Goal: Check status: Check status

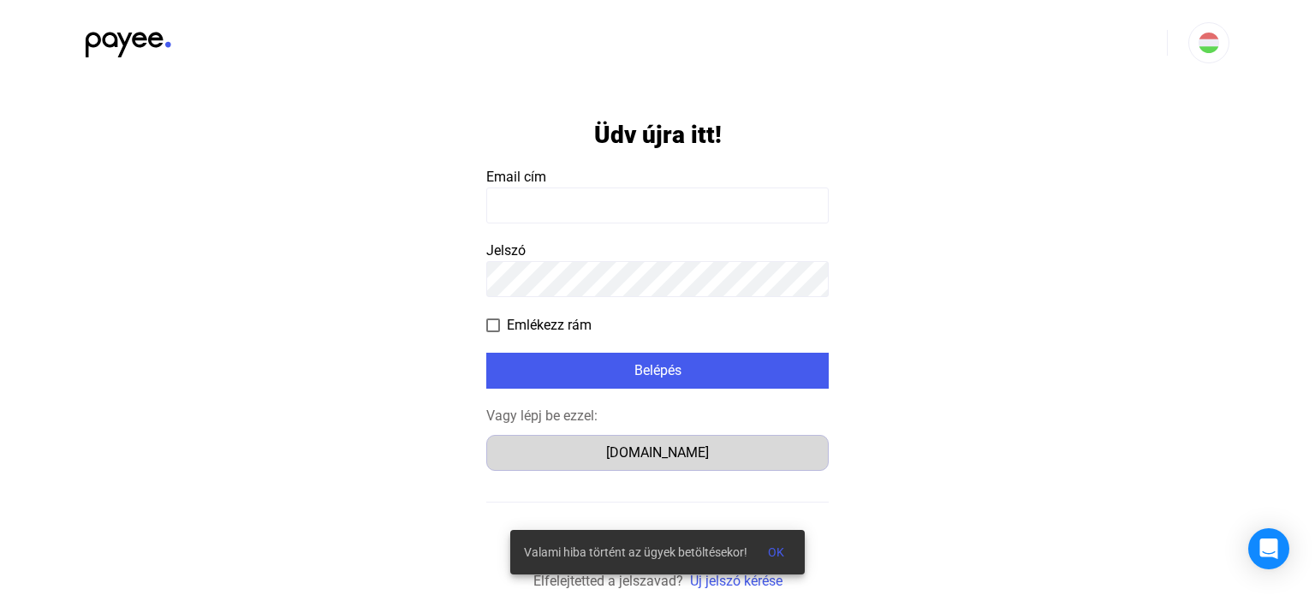
click at [647, 455] on div "[DOMAIN_NAME]" at bounding box center [657, 453] width 330 height 21
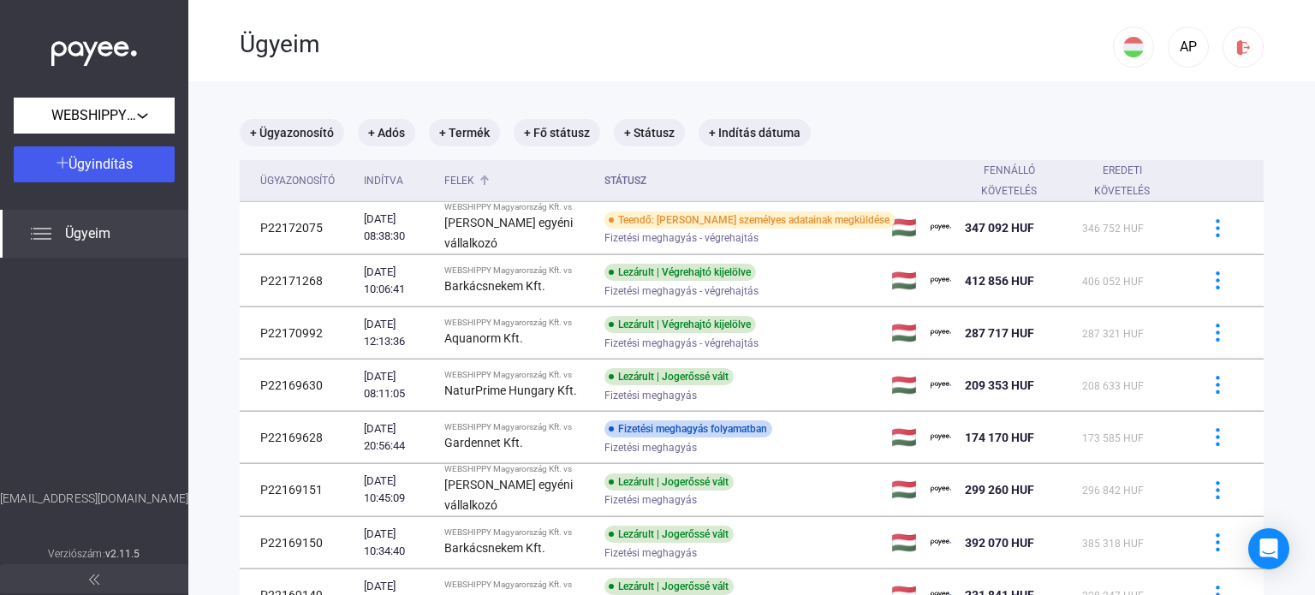
click at [490, 182] on div at bounding box center [484, 181] width 10 height 10
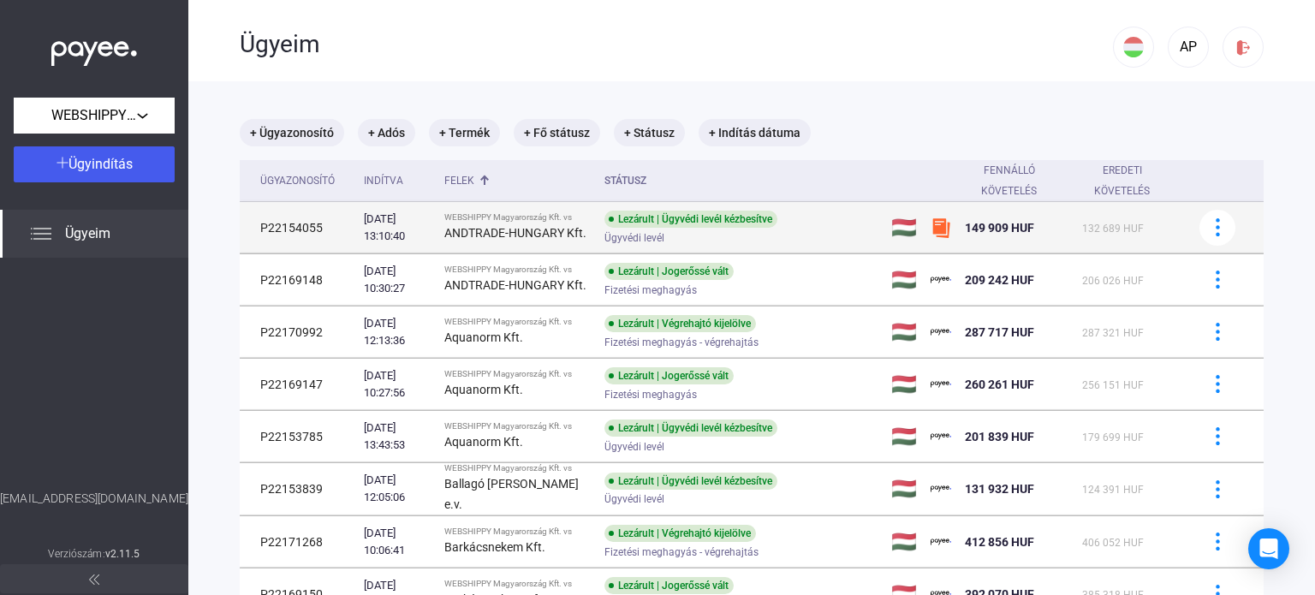
click at [308, 228] on td "P22154055" at bounding box center [298, 227] width 117 height 51
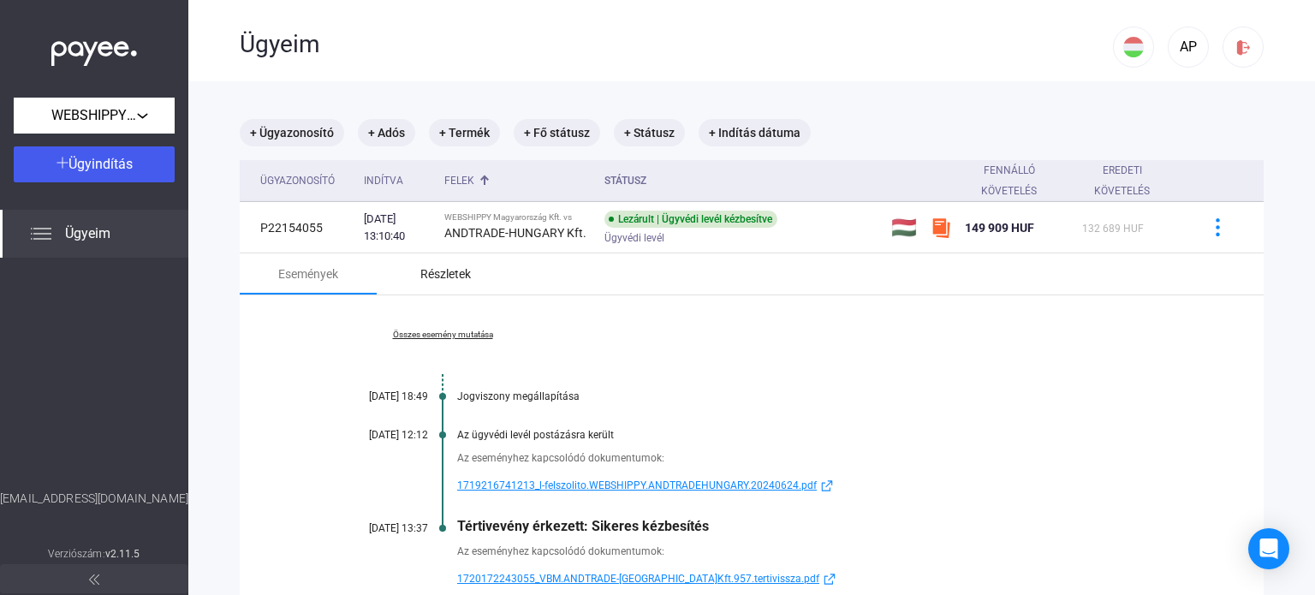
click at [459, 277] on div "Részletek" at bounding box center [445, 274] width 51 height 21
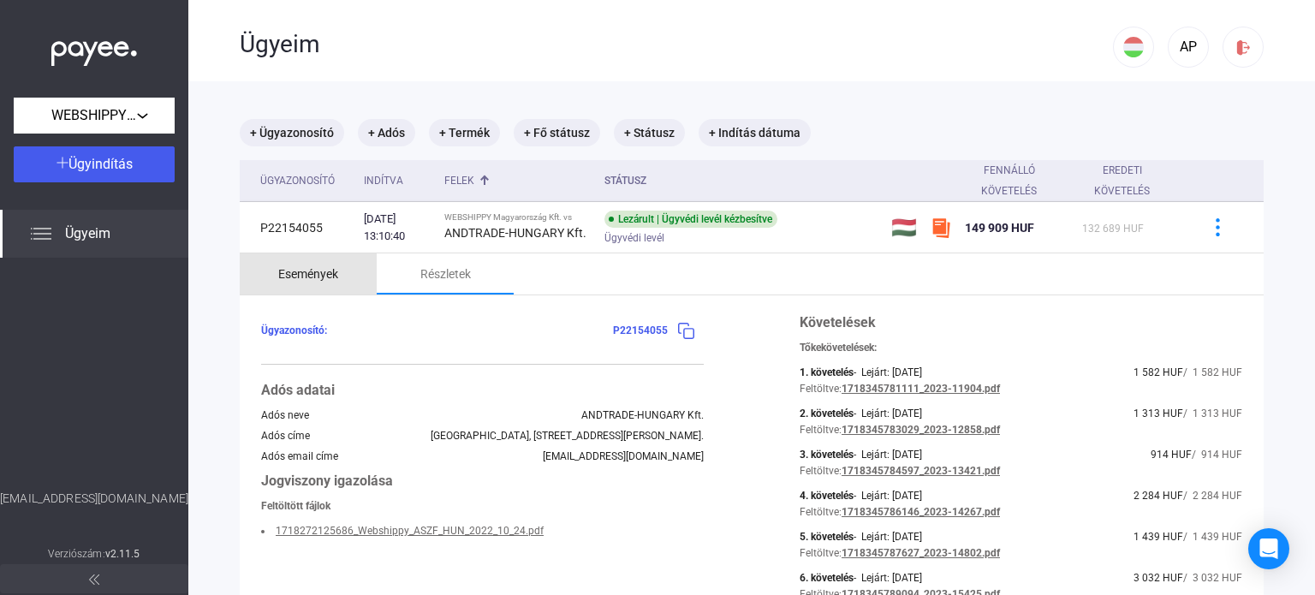
click at [315, 277] on div "Események" at bounding box center [308, 274] width 60 height 21
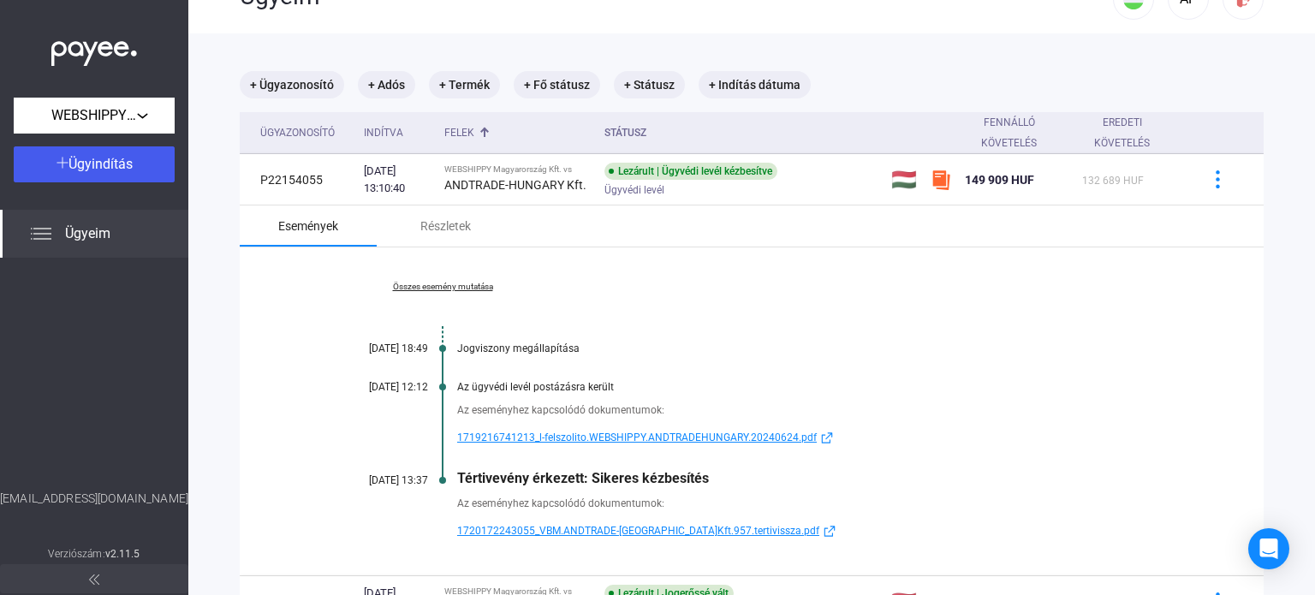
scroll to position [86, 0]
